Goal: Task Accomplishment & Management: Use online tool/utility

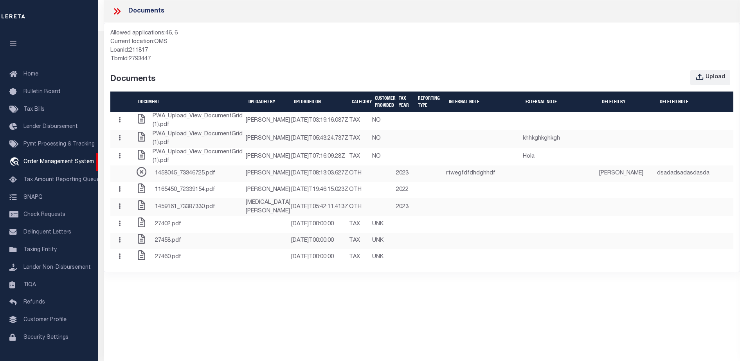
select select "7065"
select select "2702"
select select "NonEscrow"
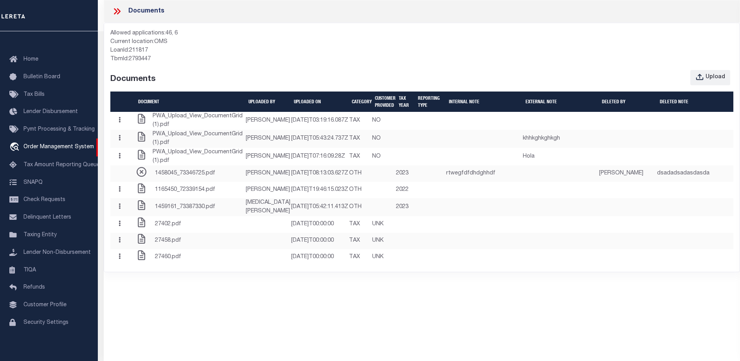
click at [426, 45] on div "Current location: OMS" at bounding box center [421, 42] width 623 height 9
click at [701, 84] on button "Upload" at bounding box center [711, 77] width 40 height 15
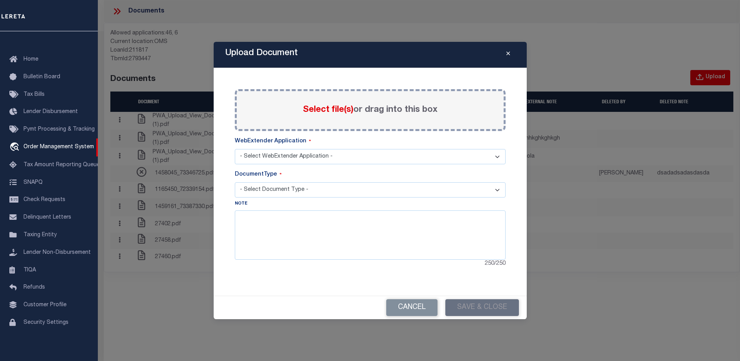
select select "BILL"
select select "46"
click at [417, 105] on label "Select file(s) or drag into this box" at bounding box center [370, 110] width 135 height 13
click at [0, 0] on input "Select file(s) or drag into this box" at bounding box center [0, 0] width 0 height 0
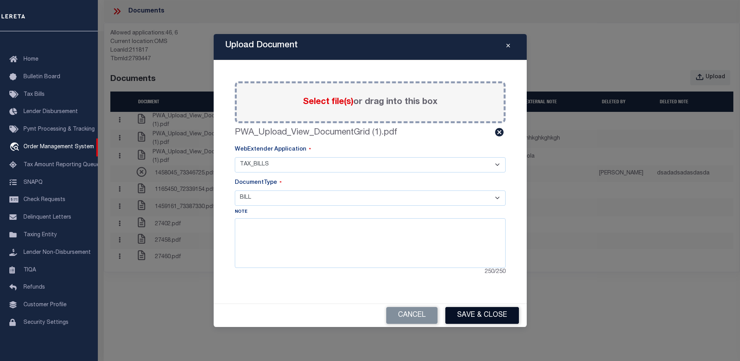
click at [473, 323] on button "Save & Close" at bounding box center [483, 315] width 74 height 17
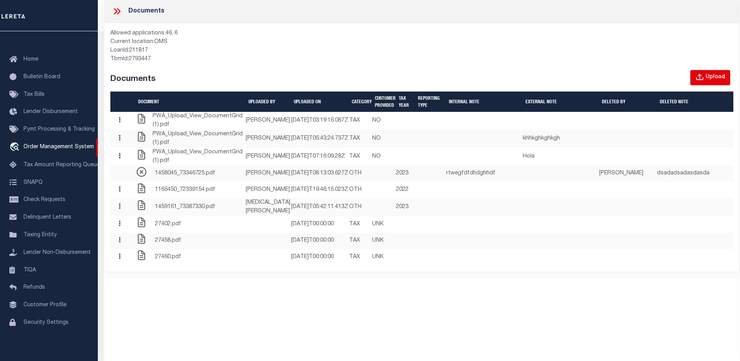
click at [709, 72] on button "Upload" at bounding box center [711, 77] width 40 height 15
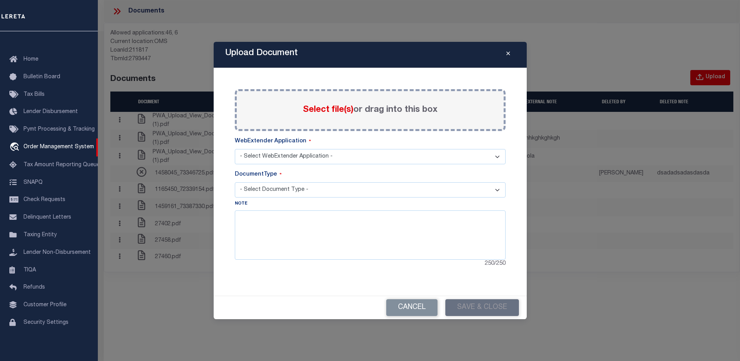
select select "46"
select select "BILL"
click at [423, 158] on select "- Select WebExtender Application - SERVICES TAX_BILLS" at bounding box center [370, 156] width 271 height 15
select select "6"
click at [235, 149] on select "- Select WebExtender Application - SERVICES TAX_BILLS" at bounding box center [370, 156] width 271 height 15
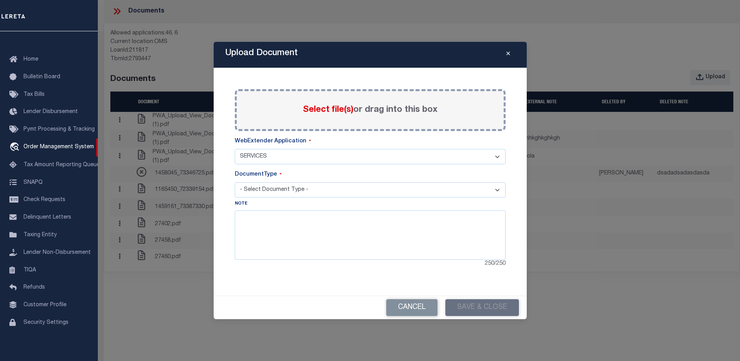
click at [357, 191] on select "- Select Document Type - TAX LEGAL" at bounding box center [370, 189] width 271 height 15
select select "TAX"
click at [235, 182] on select "- Select Document Type - TAX LEGAL" at bounding box center [370, 189] width 271 height 15
click at [341, 233] on textarea at bounding box center [370, 235] width 271 height 49
type textarea "lll"
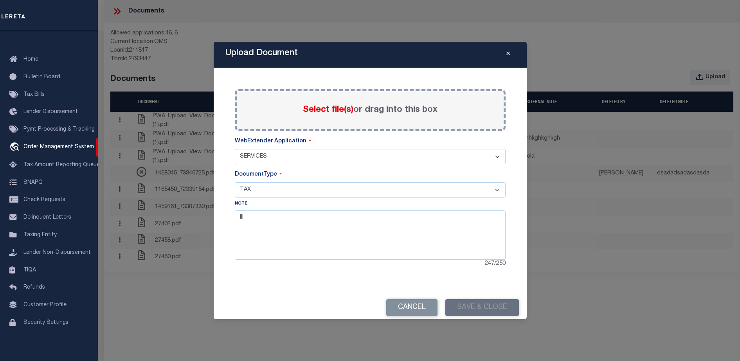
click at [319, 109] on span "Select file(s)" at bounding box center [328, 110] width 51 height 9
click at [0, 0] on input "Select file(s) or drag into this box" at bounding box center [0, 0] width 0 height 0
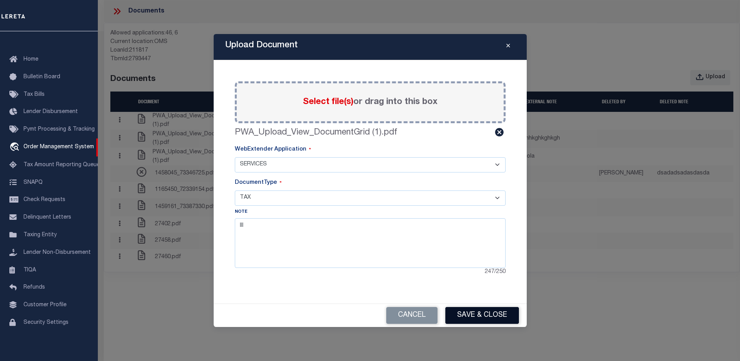
click at [463, 313] on button "Save & Close" at bounding box center [483, 315] width 74 height 17
